Goal: Obtain resource: Obtain resource

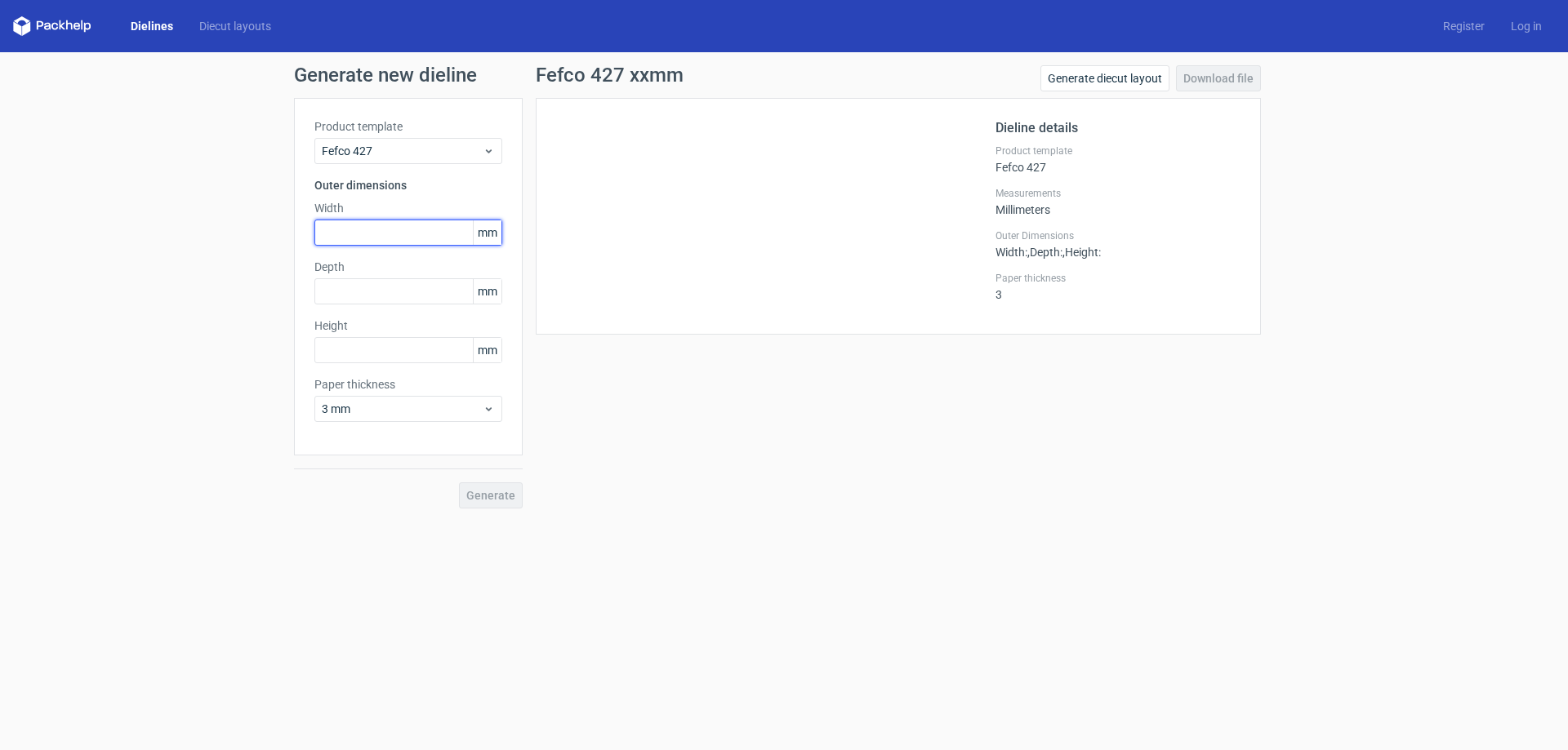
click at [352, 239] on input "text" at bounding box center [408, 233] width 188 height 27
type input "158"
click at [336, 297] on input "text" at bounding box center [408, 291] width 188 height 27
type input "268"
click at [364, 360] on input "text" at bounding box center [408, 350] width 188 height 27
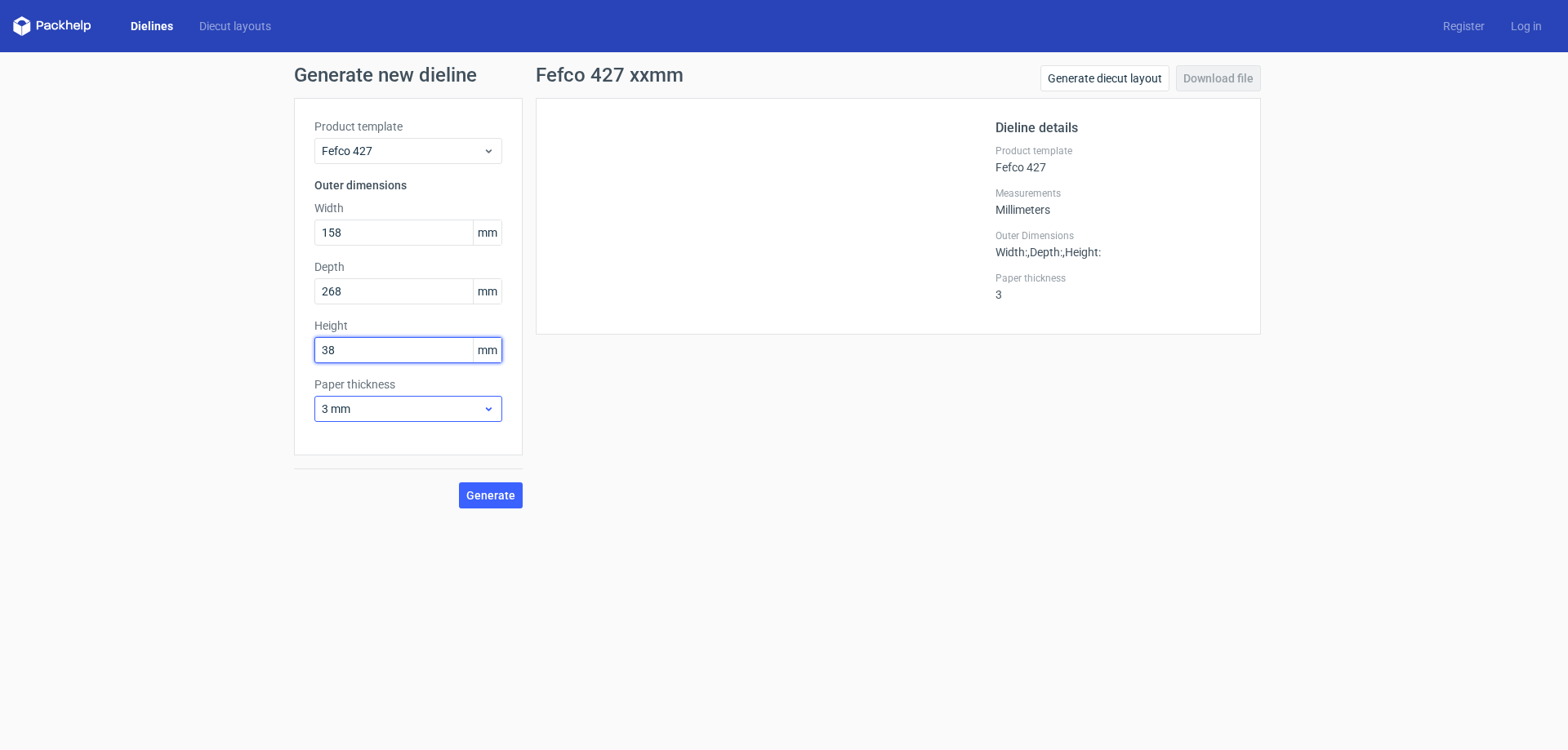
type input "38"
click at [486, 410] on icon at bounding box center [488, 409] width 12 height 13
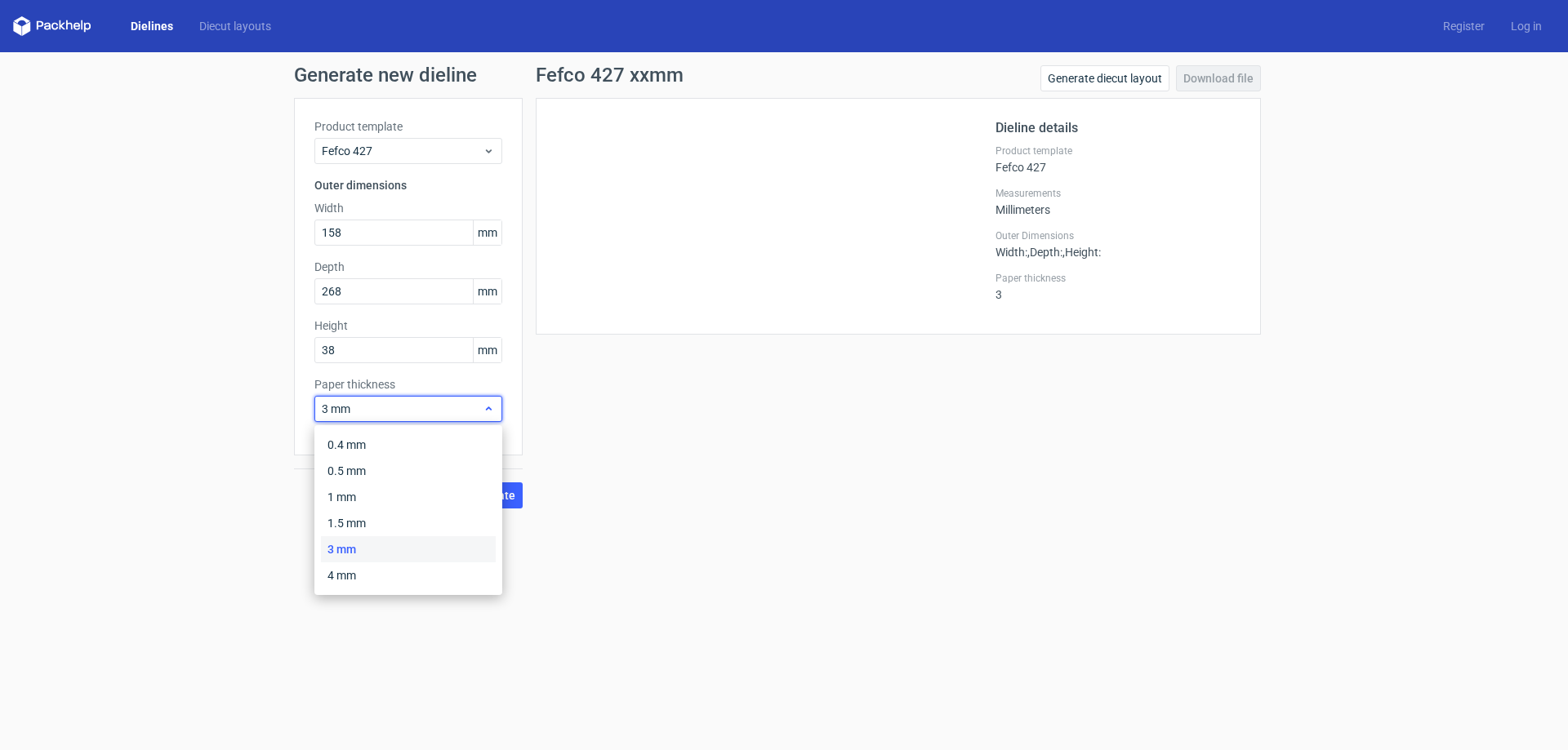
click at [488, 407] on use at bounding box center [489, 408] width 6 height 4
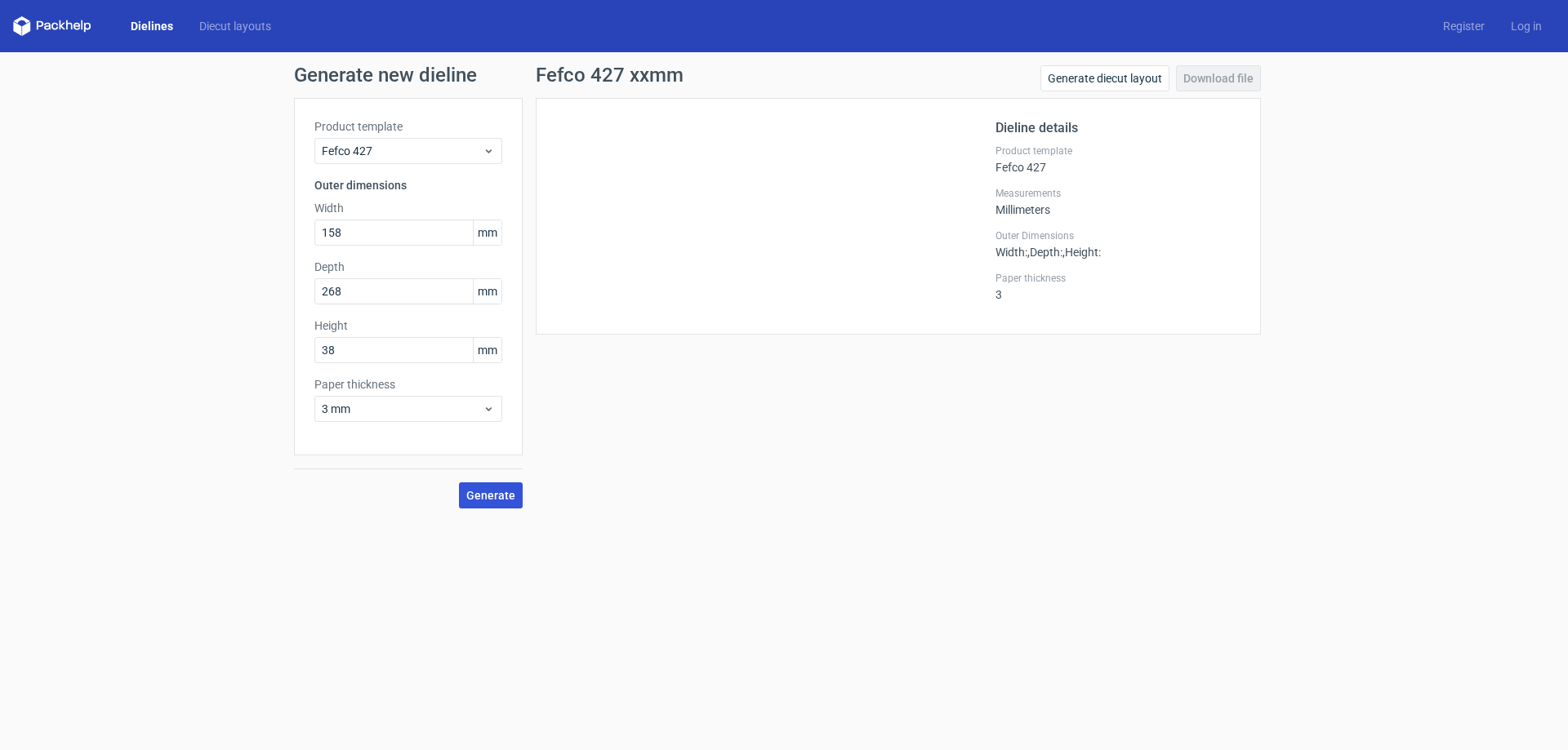
click at [502, 492] on span "Generate" at bounding box center [491, 496] width 49 height 11
click at [1208, 71] on link "Download file" at bounding box center [1218, 79] width 85 height 27
